Goal: Task Accomplishment & Management: Manage account settings

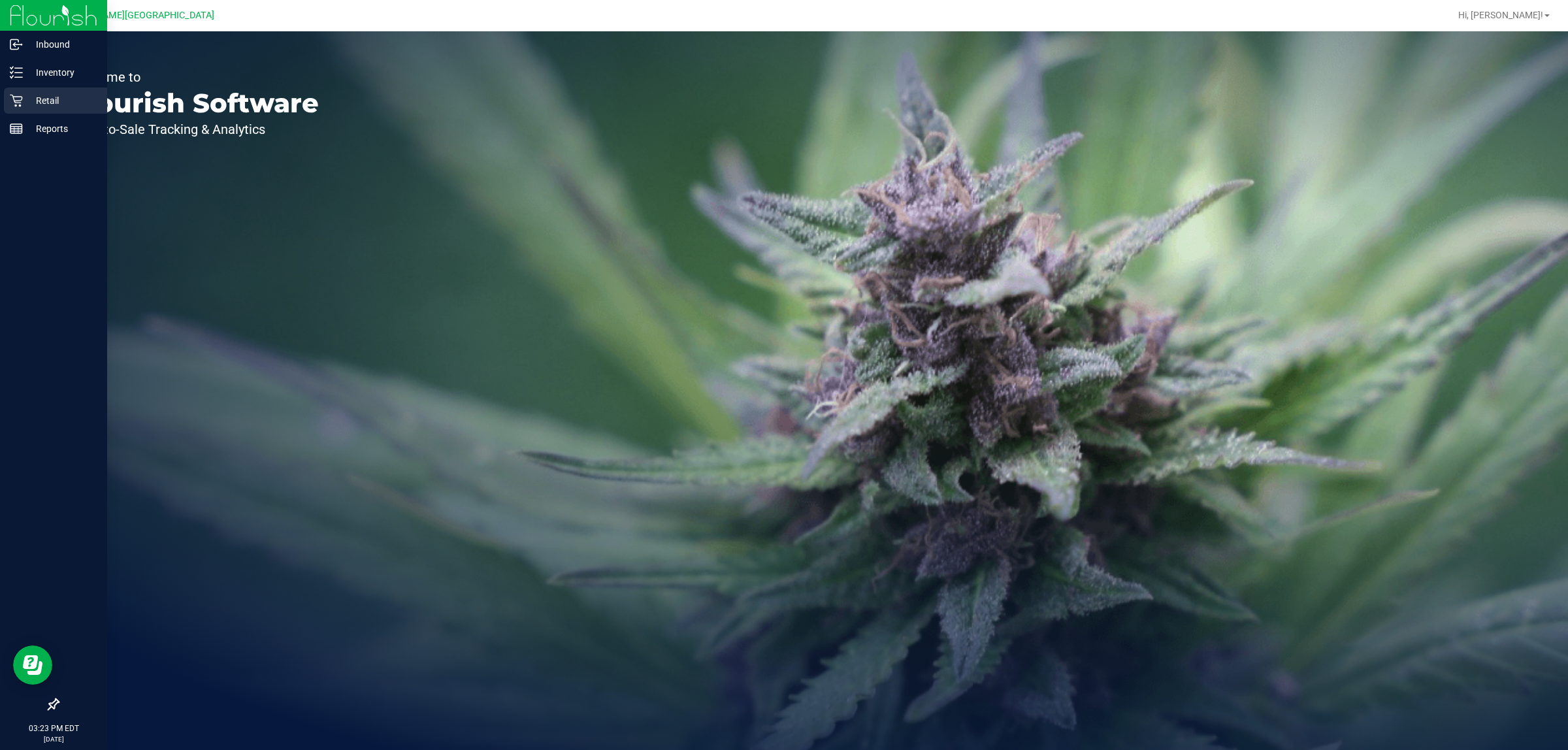
click at [28, 102] on p "Retail" at bounding box center [62, 100] width 78 height 15
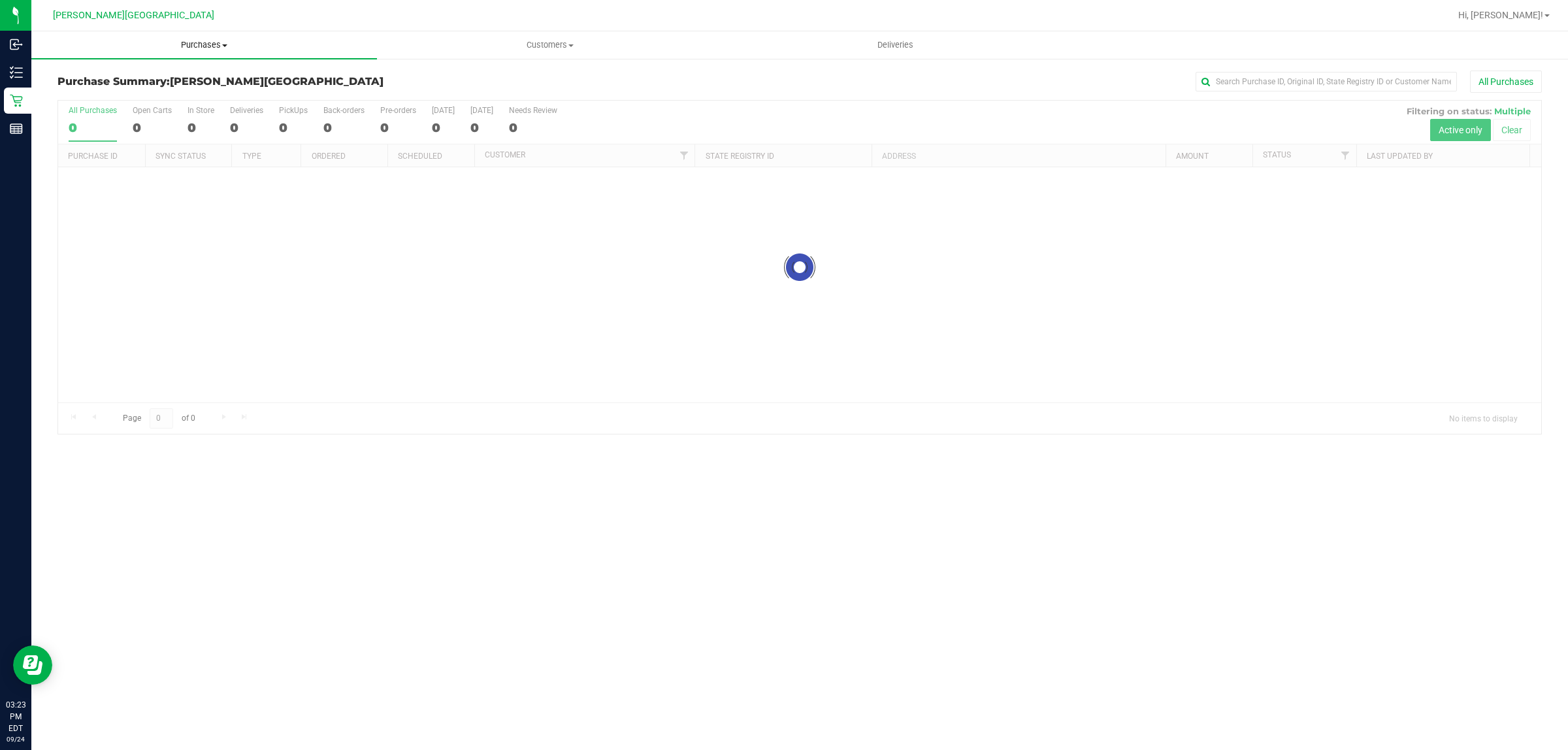
click at [187, 44] on span "Purchases" at bounding box center [204, 45] width 345 height 11
click at [170, 100] on li "Fulfillment" at bounding box center [204, 94] width 345 height 15
click at [710, 376] on div "No results found." at bounding box center [800, 447] width 1483 height 560
click at [225, 42] on span "Purchases" at bounding box center [204, 45] width 345 height 11
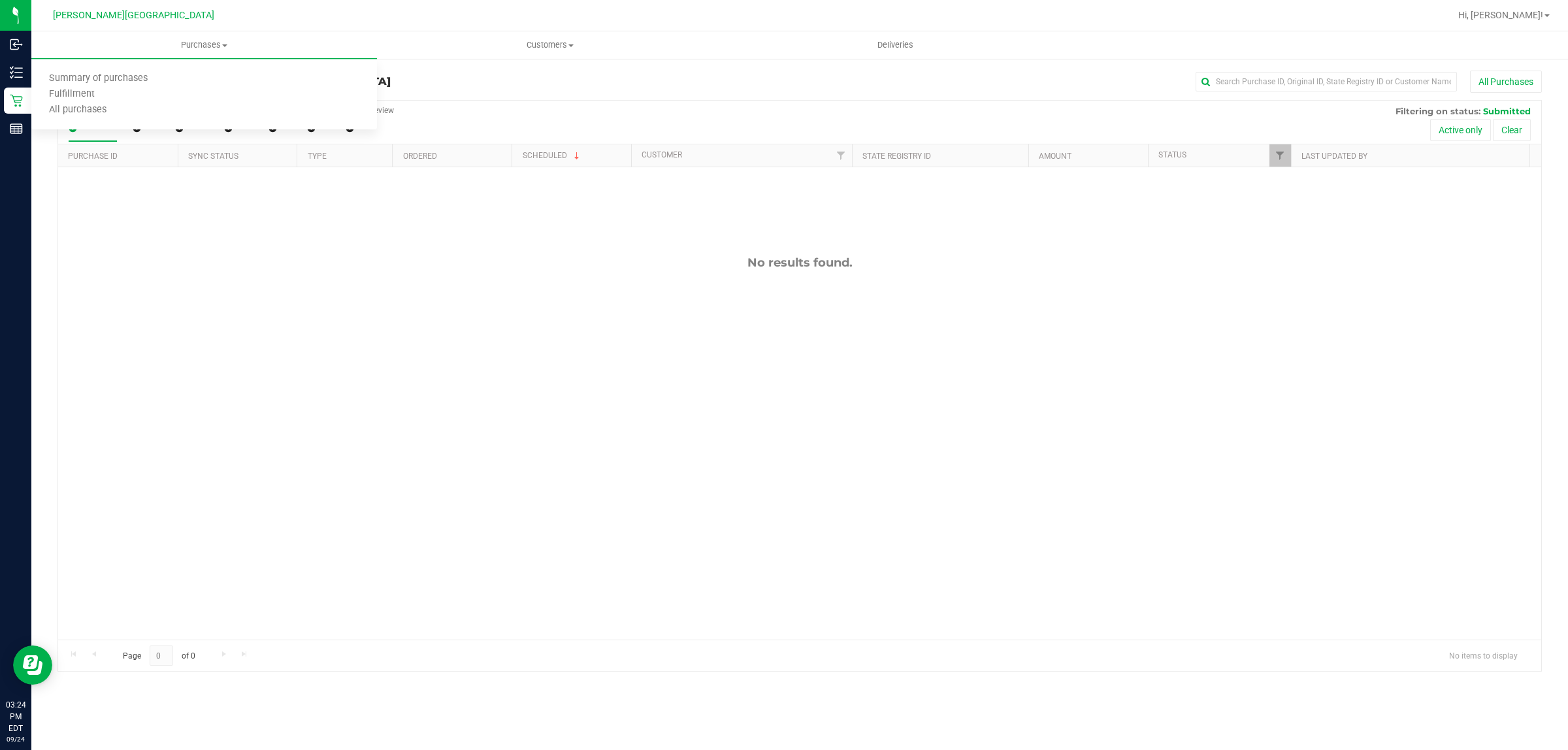
click at [537, 86] on h3 "Purchase Fulfillment: [PERSON_NAME][GEOGRAPHIC_DATA]" at bounding box center [304, 81] width 494 height 11
click at [559, 285] on div "No results found." at bounding box center [800, 447] width 1483 height 560
click at [573, 327] on div "No results found." at bounding box center [800, 447] width 1483 height 560
click at [199, 49] on span "Purchases" at bounding box center [204, 45] width 345 height 11
click at [132, 94] on li "Fulfillment" at bounding box center [204, 94] width 345 height 15
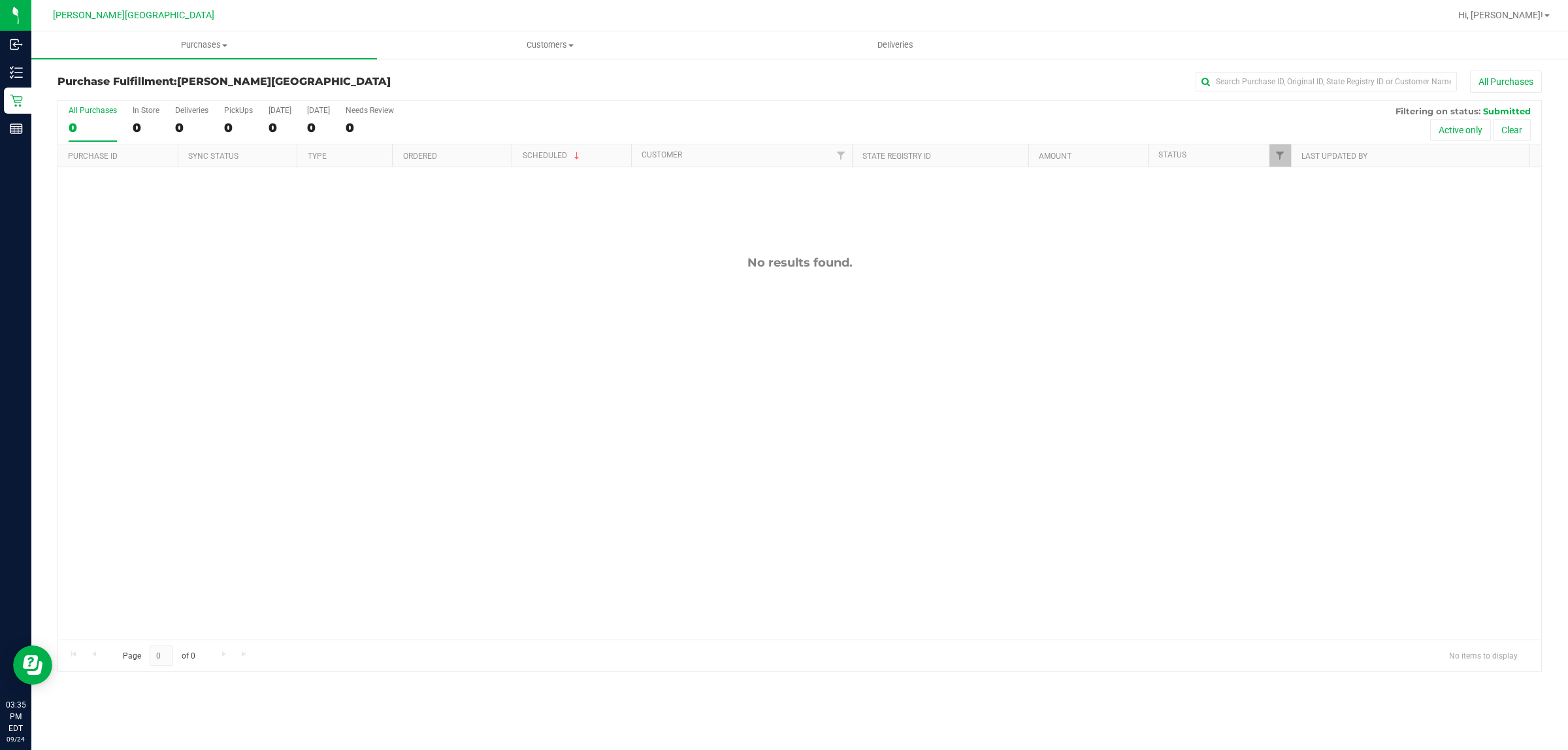
click at [820, 344] on div "No results found." at bounding box center [800, 447] width 1483 height 560
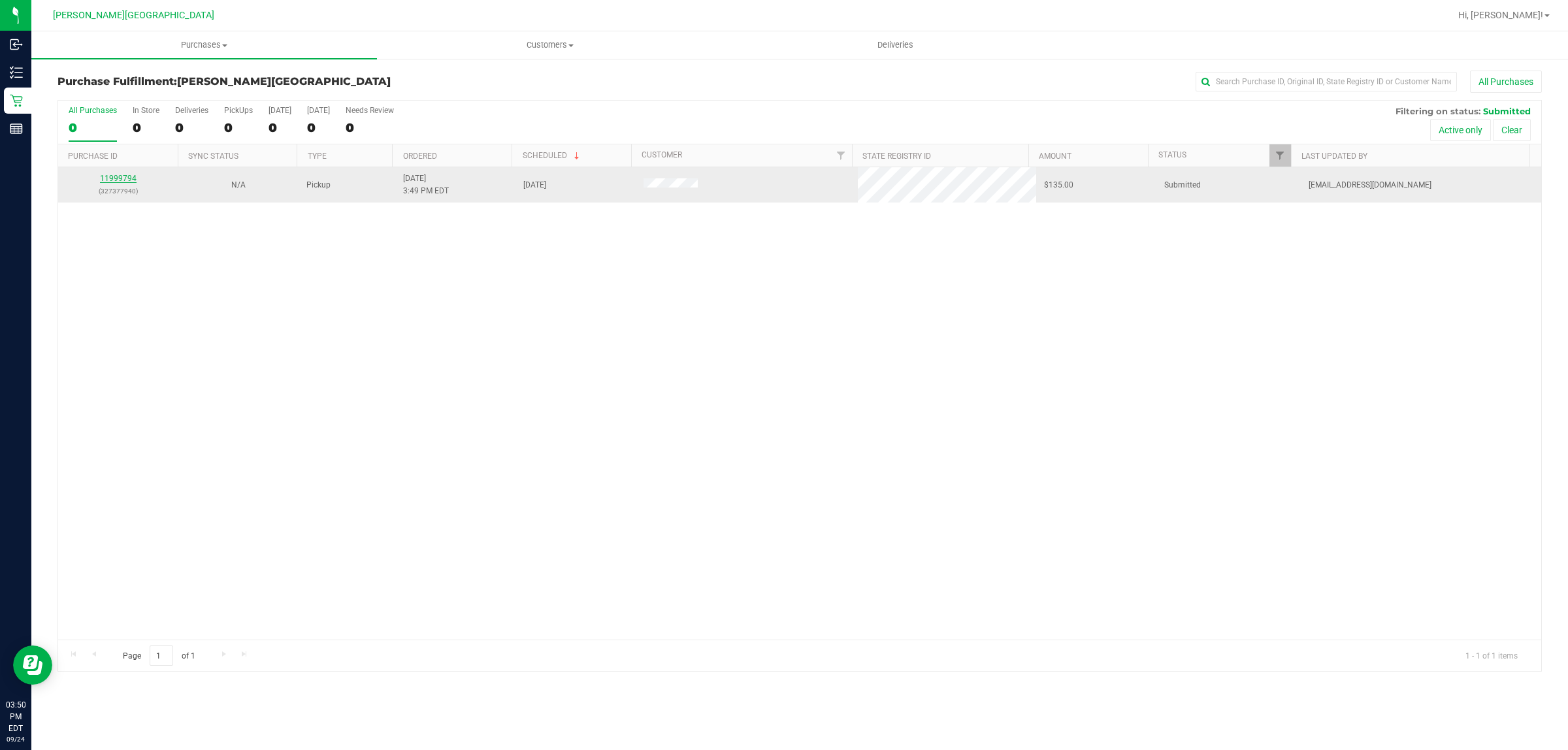
click at [123, 180] on link "11999794" at bounding box center [118, 178] width 36 height 10
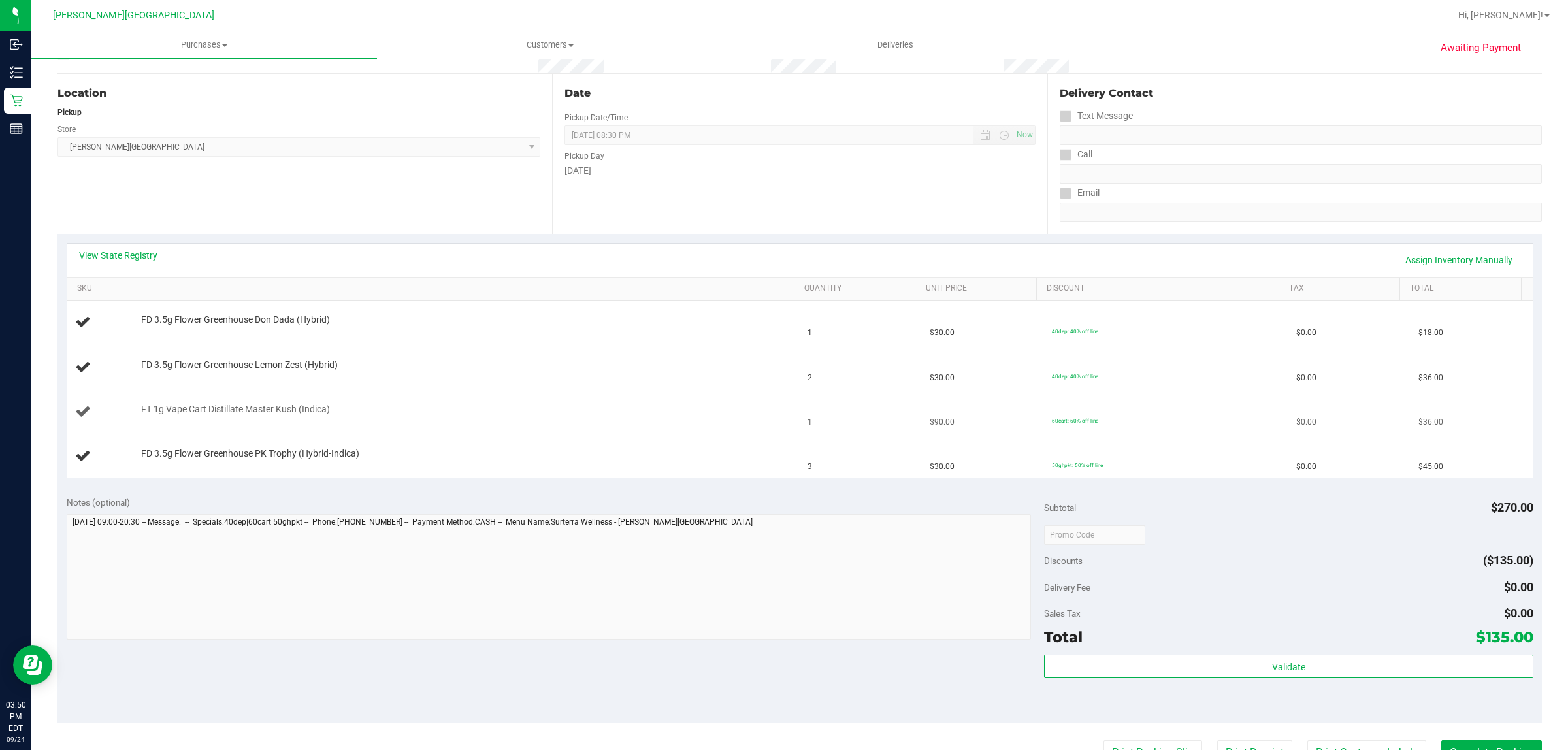
scroll to position [326, 0]
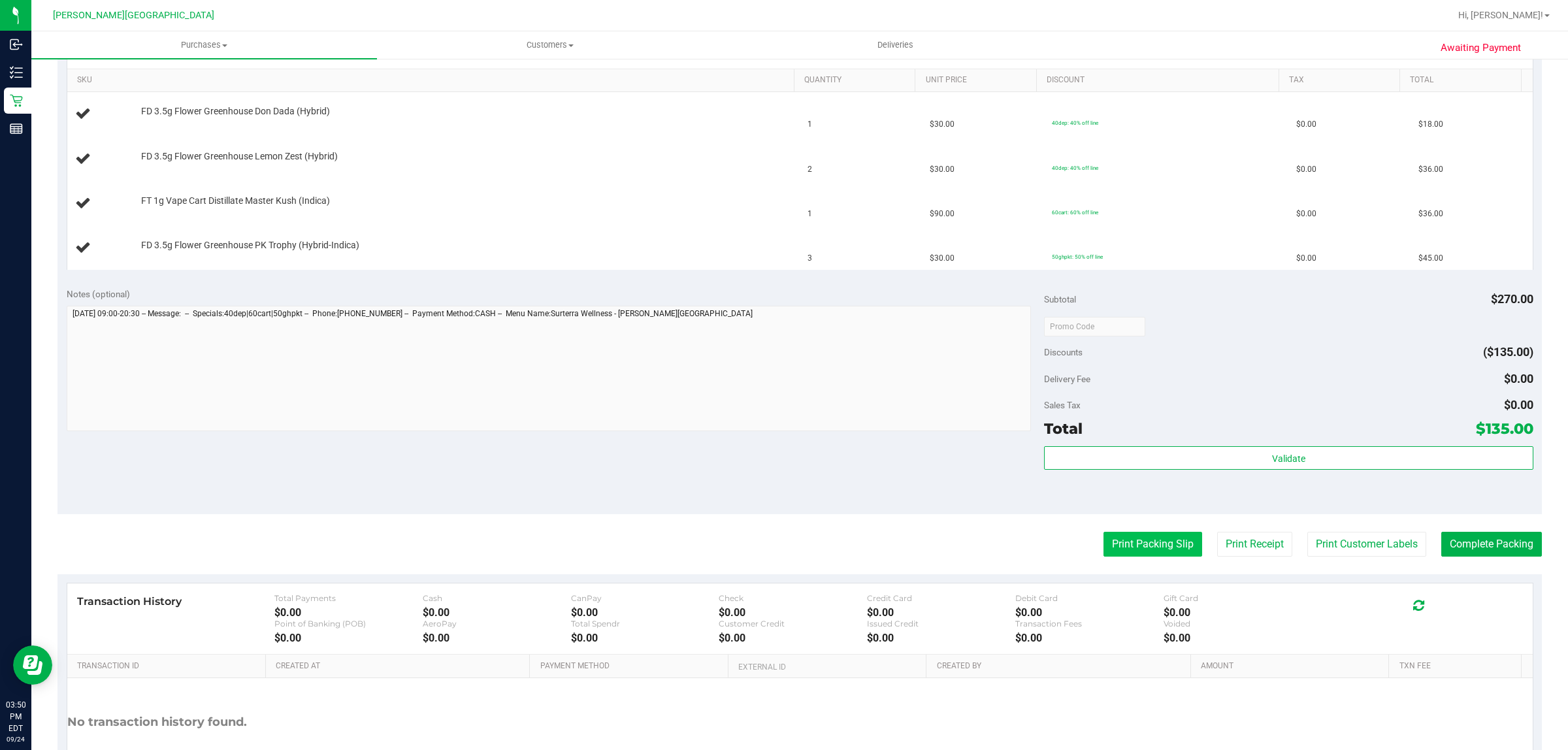
click at [1132, 544] on button "Print Packing Slip" at bounding box center [1152, 544] width 98 height 25
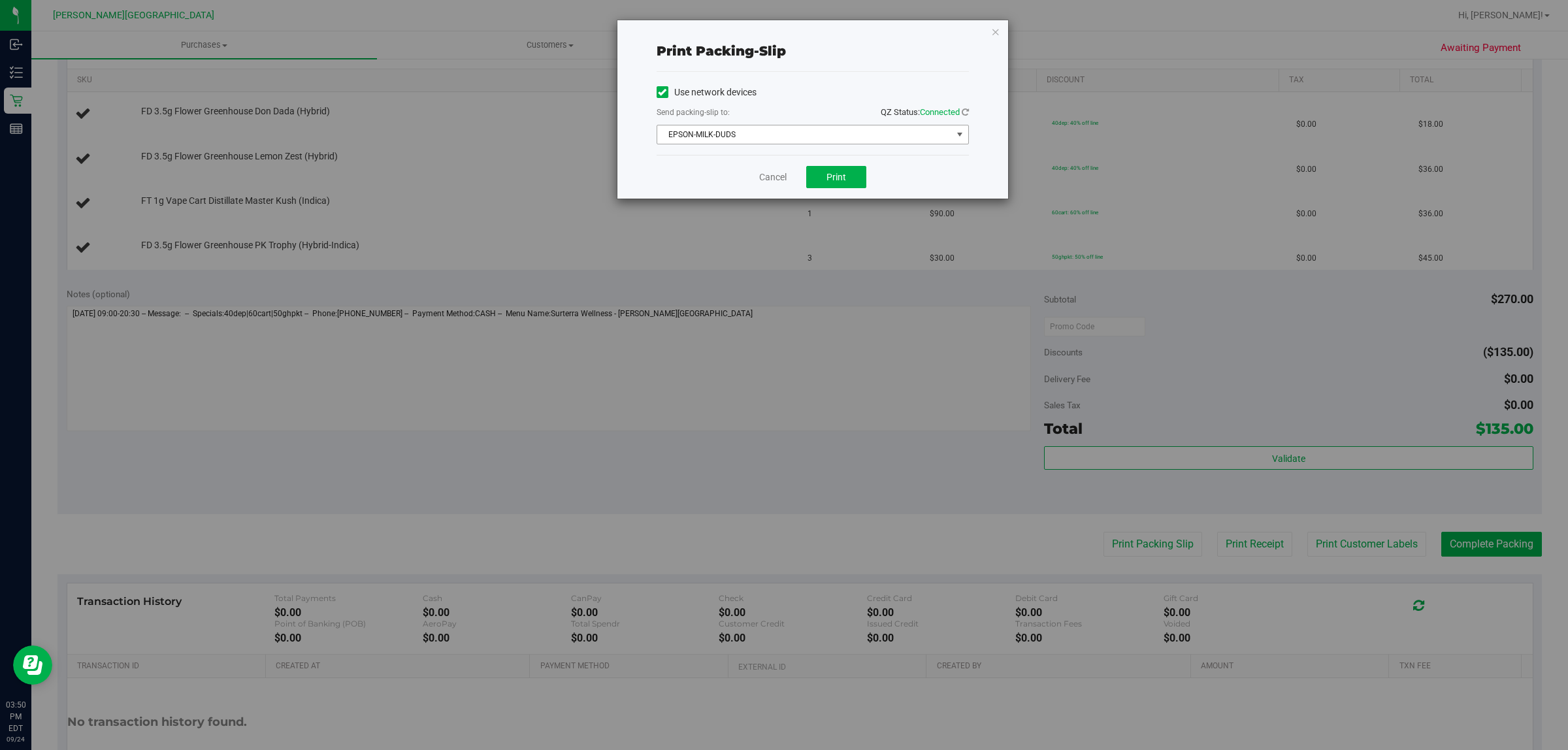
click at [850, 142] on span "EPSON-MILK-DUDS" at bounding box center [805, 134] width 295 height 18
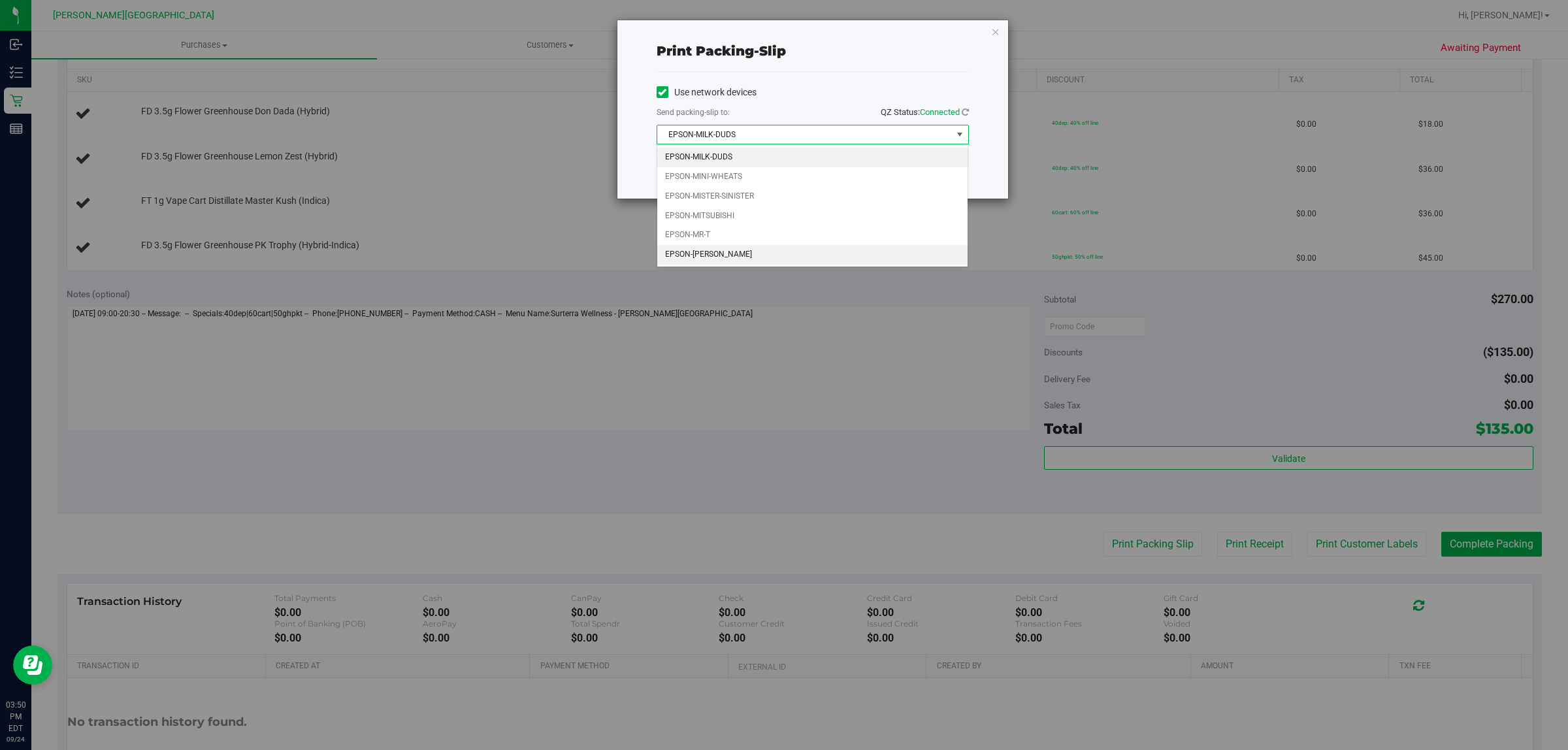
click at [730, 258] on li "EPSON-NASH-TAYLOR" at bounding box center [813, 255] width 311 height 20
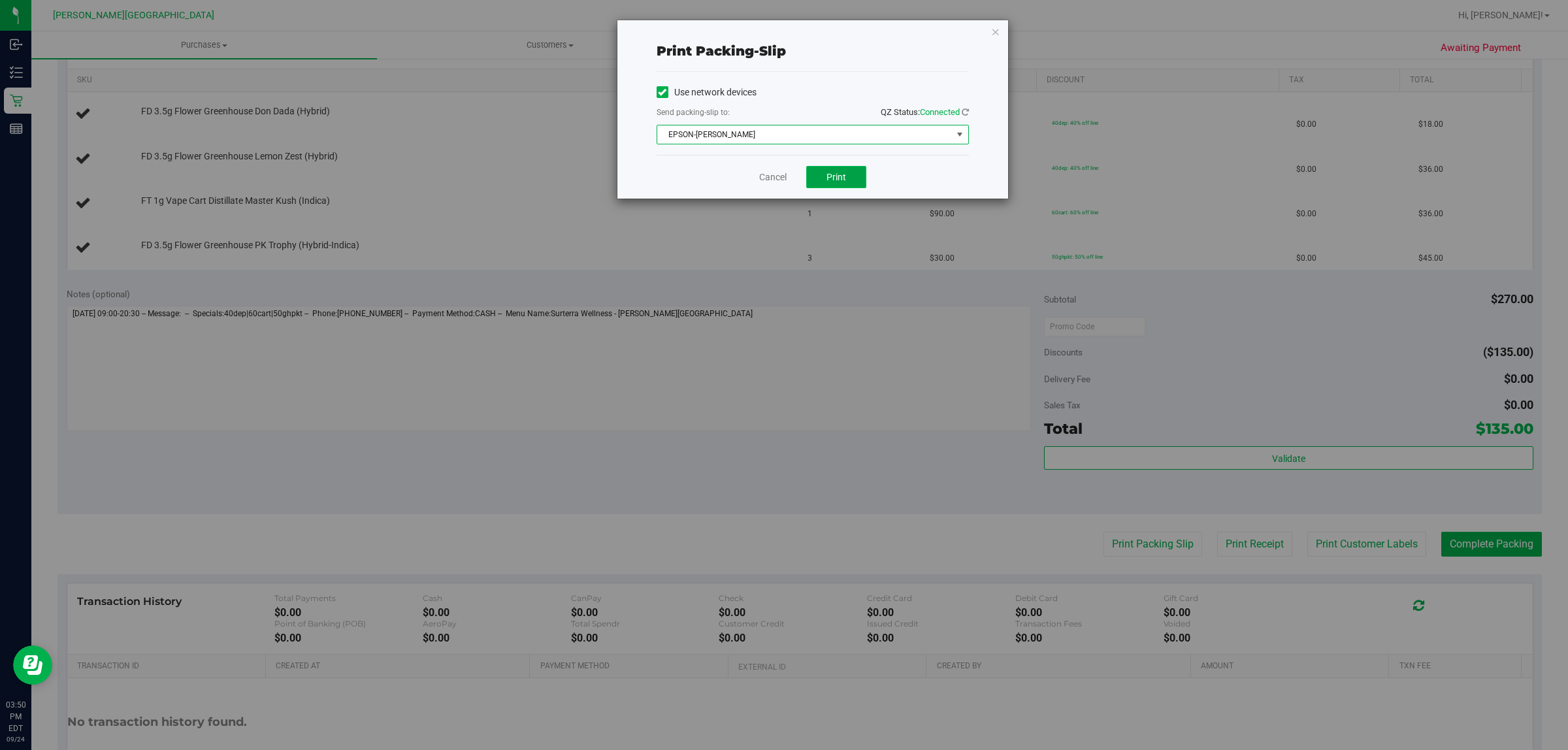
click at [838, 173] on span "Print" at bounding box center [836, 177] width 20 height 10
click at [998, 28] on icon "button" at bounding box center [995, 31] width 10 height 15
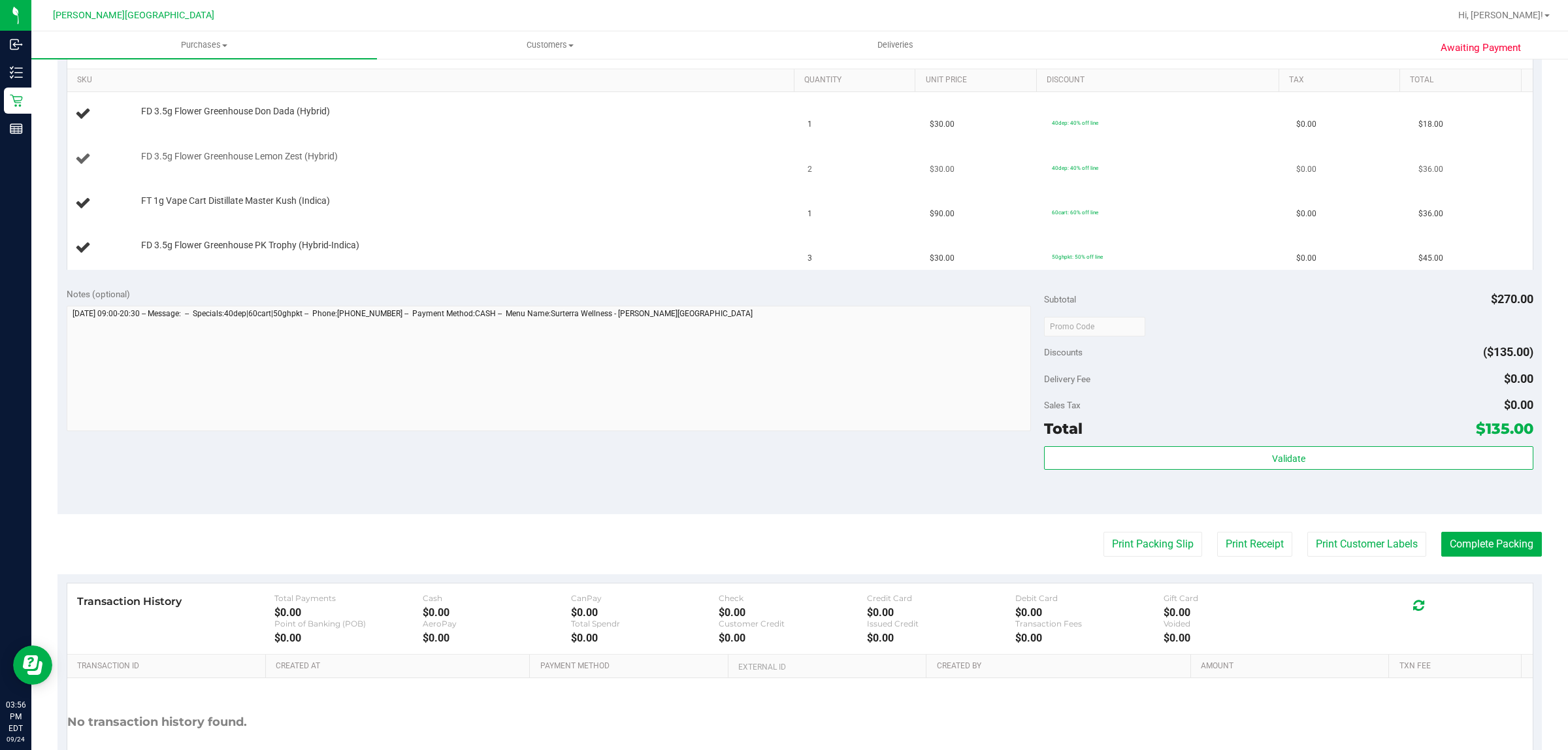
click at [388, 174] on td "FD 3.5g Flower Greenhouse Lemon Zest (Hybrid)" at bounding box center [433, 159] width 733 height 45
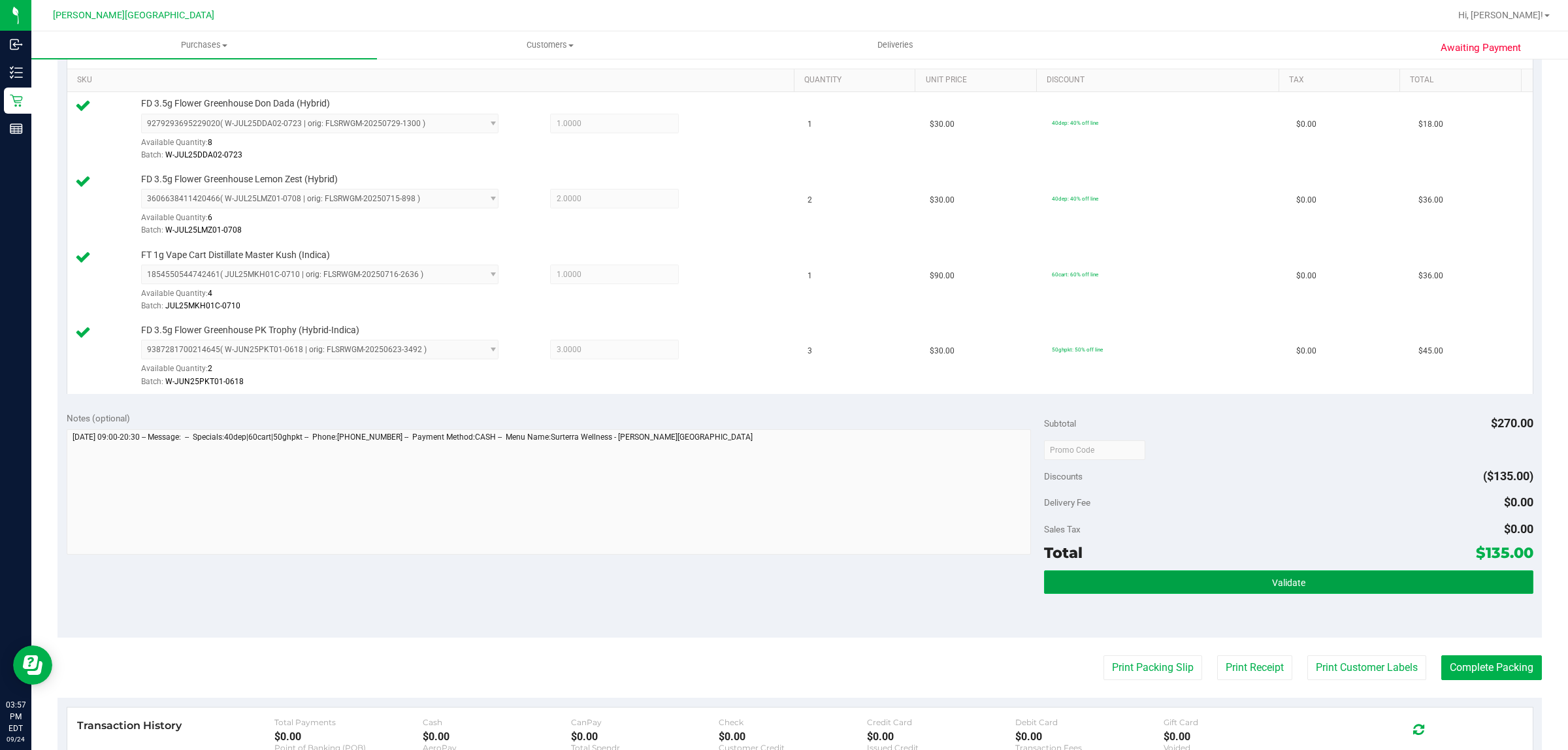
click at [1141, 583] on button "Validate" at bounding box center [1288, 582] width 489 height 24
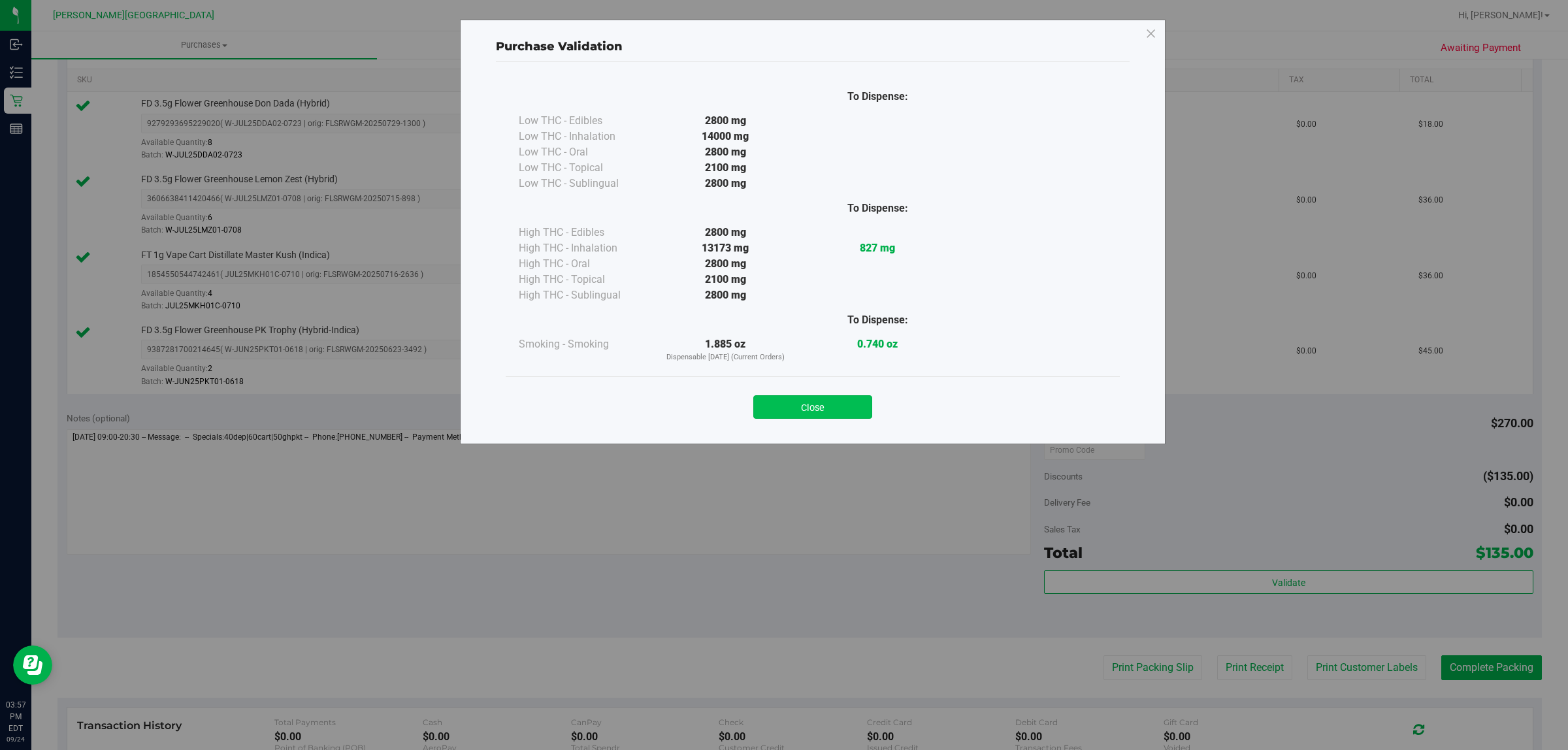
click at [850, 400] on button "Close" at bounding box center [812, 406] width 119 height 24
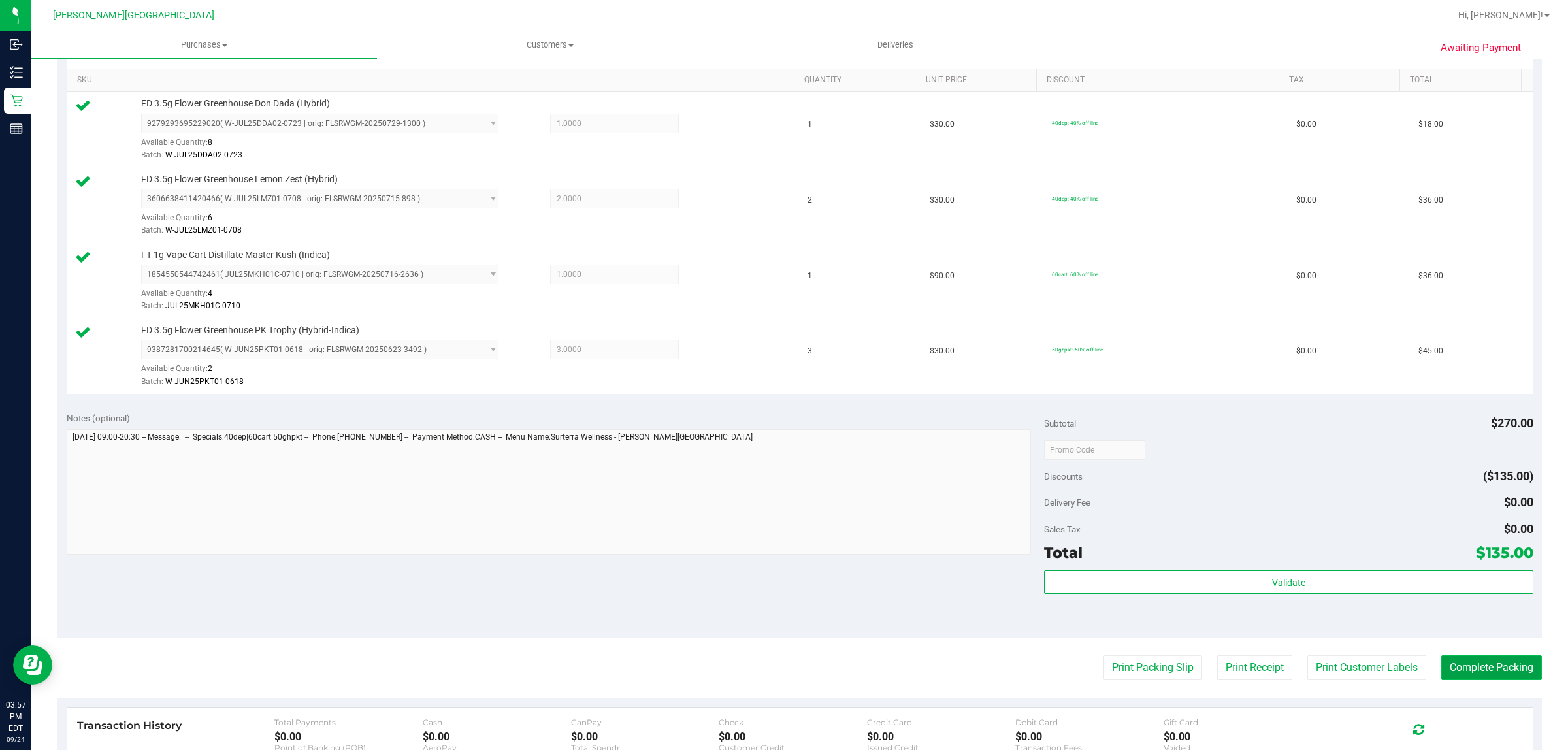
click at [1481, 671] on button "Complete Packing" at bounding box center [1491, 667] width 100 height 25
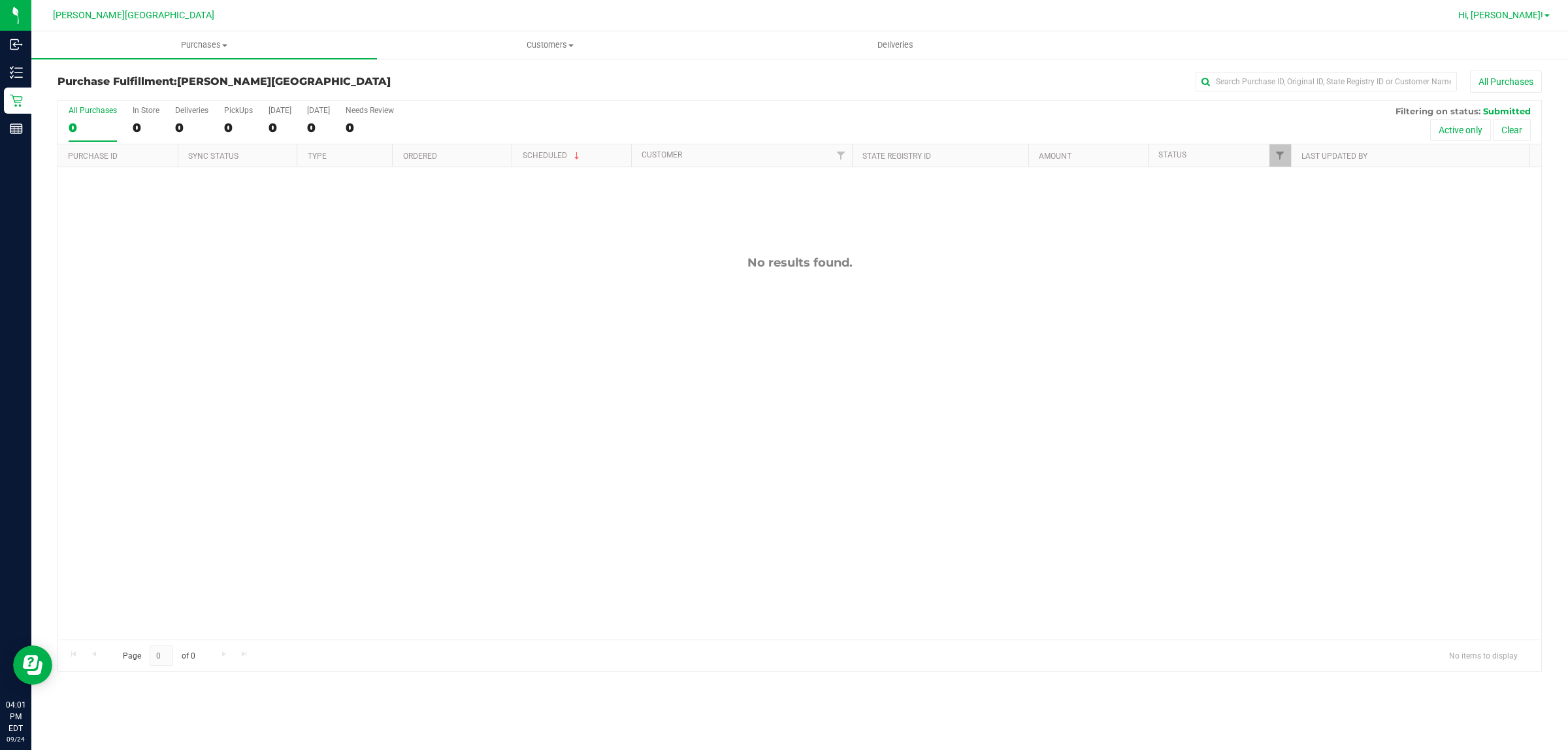
click at [1520, 13] on span "Hi, [PERSON_NAME]!" at bounding box center [1500, 14] width 85 height 10
click at [1509, 117] on span "Sign Out" at bounding box center [1500, 115] width 38 height 13
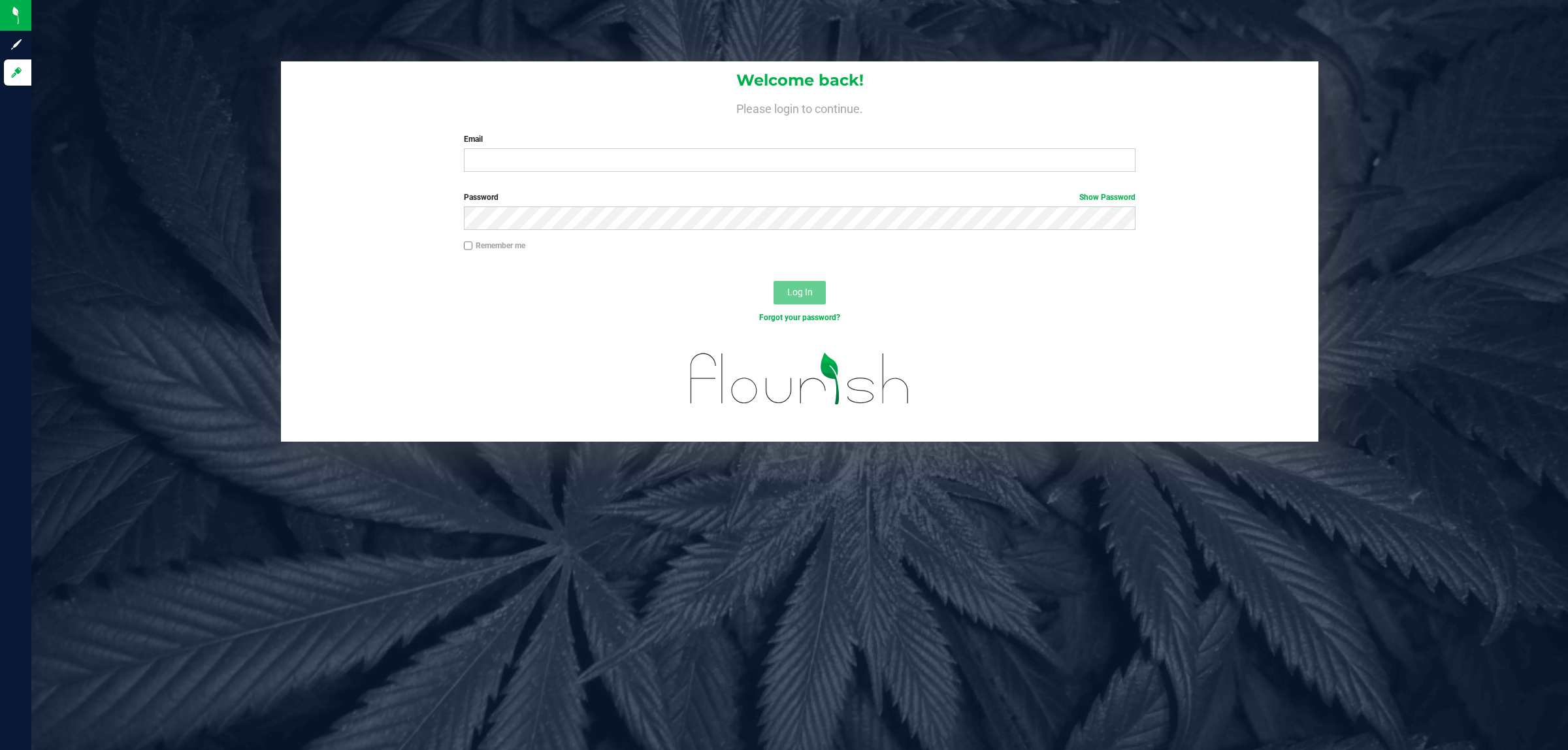
click at [757, 183] on form "Welcome back! Please login to continue. Email Required Please format your email…" at bounding box center [800, 251] width 1017 height 380
click at [756, 157] on input "Email" at bounding box center [800, 159] width 672 height 24
type input "rlarralde@liveparallel.com"
click at [804, 291] on span "Log In" at bounding box center [800, 291] width 26 height 10
